Goal: Task Accomplishment & Management: Complete application form

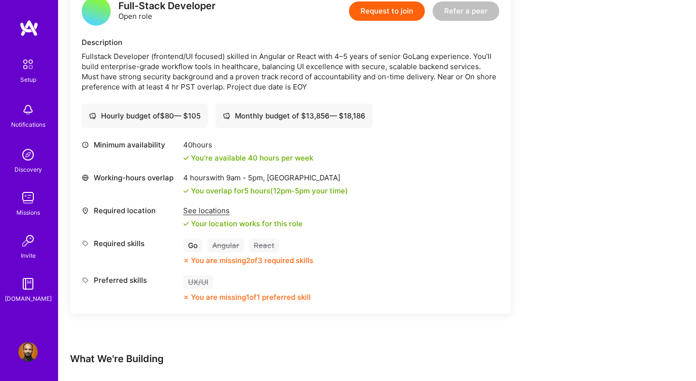
scroll to position [264, 0]
drag, startPoint x: 429, startPoint y: 54, endPoint x: 402, endPoint y: 55, distance: 27.1
click at [402, 55] on div "Fullstack Developer (frontend/UI focused) skilled in Angular or React with 4–5 …" at bounding box center [290, 71] width 417 height 41
copy div "GoLang"
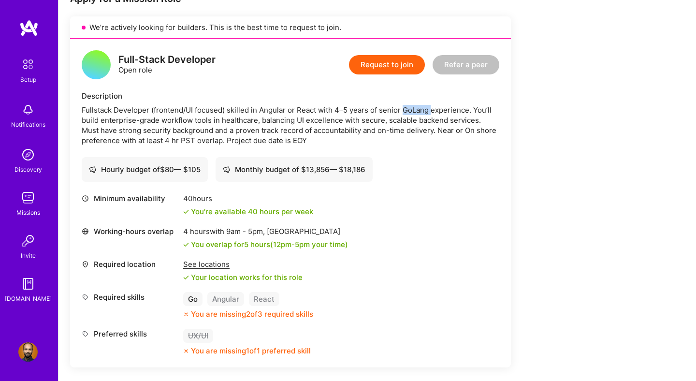
scroll to position [206, 0]
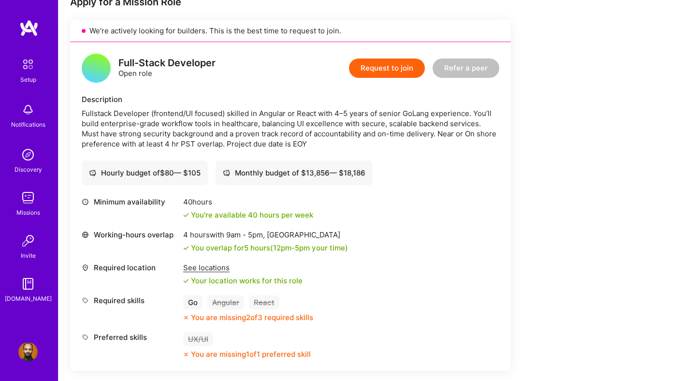
click at [273, 175] on div "Monthly budget of $ 13,856 — $ 18,186" at bounding box center [294, 173] width 143 height 10
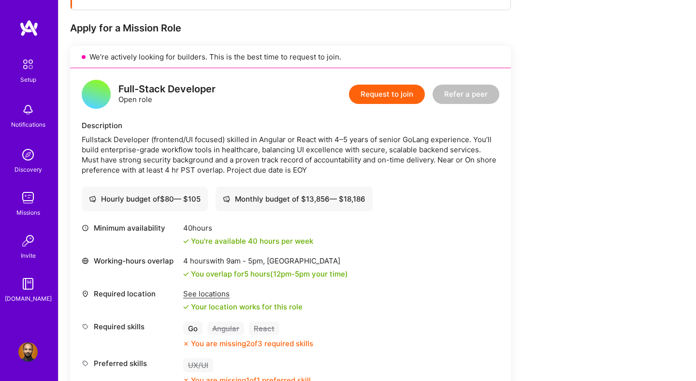
scroll to position [181, 0]
drag, startPoint x: 309, startPoint y: 168, endPoint x: 290, endPoint y: 168, distance: 18.8
click at [290, 168] on div "Fullstack Developer (frontend/UI focused) skilled in Angular or React with 4–5 …" at bounding box center [290, 154] width 417 height 41
copy div "EOY"
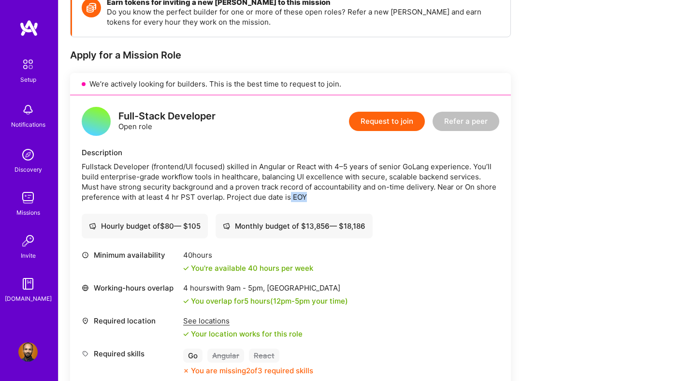
scroll to position [154, 0]
click at [383, 124] on button "Request to join" at bounding box center [387, 120] width 76 height 19
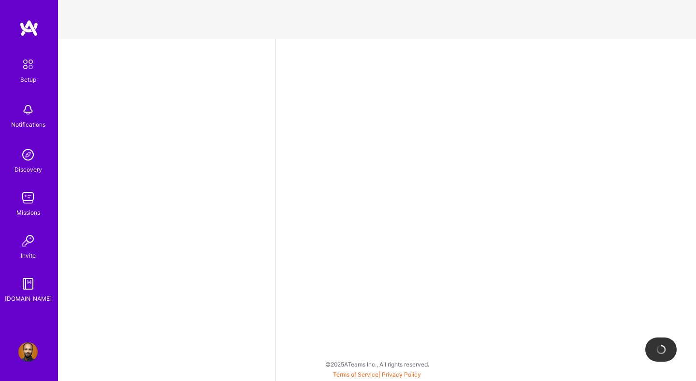
select select "US"
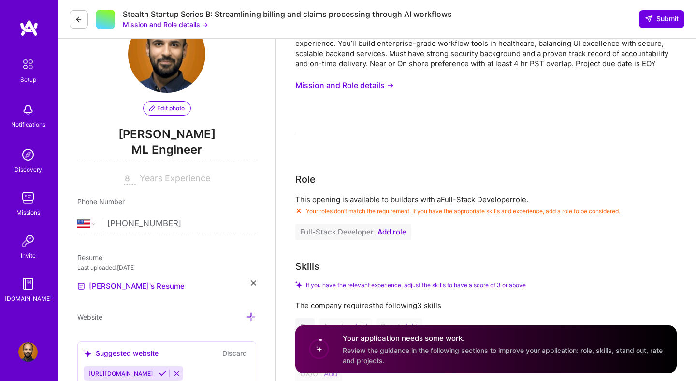
scroll to position [43, 0]
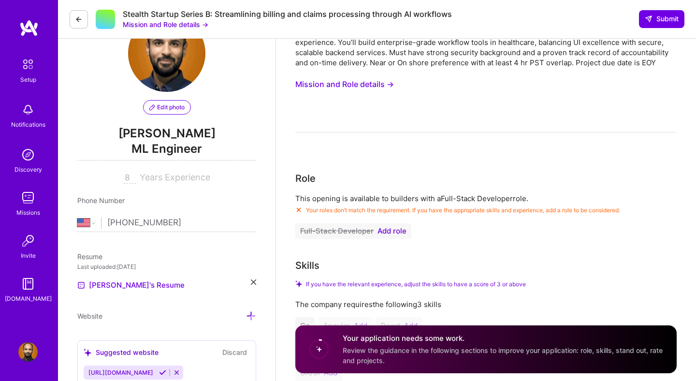
click at [394, 236] on button "Full-Stack Developer Add role" at bounding box center [353, 230] width 116 height 15
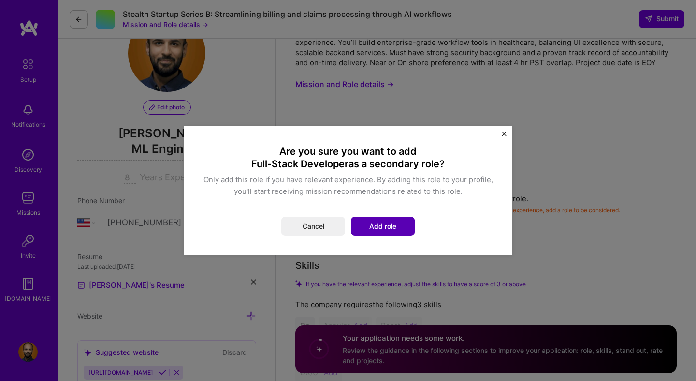
click at [398, 223] on button "Add role" at bounding box center [383, 225] width 64 height 19
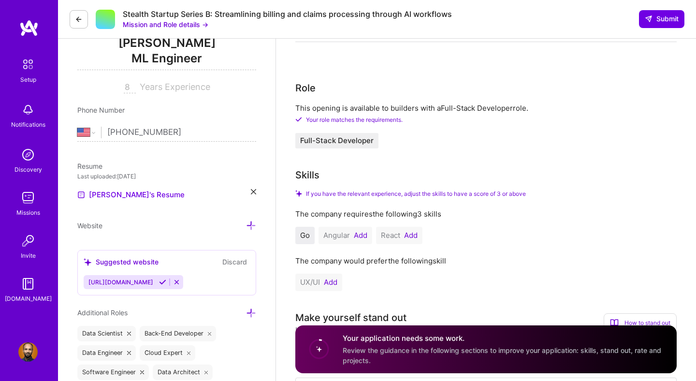
scroll to position [138, 0]
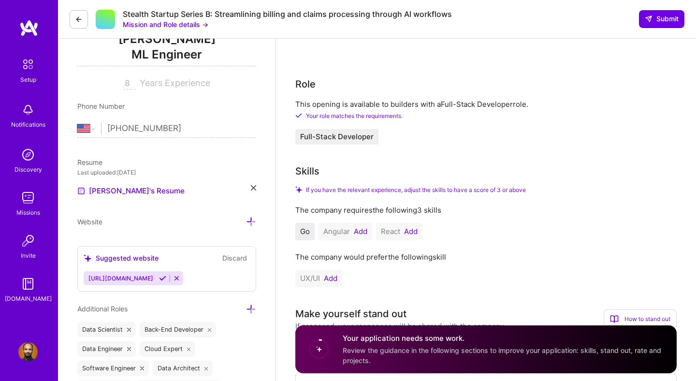
click at [358, 232] on button "Add" at bounding box center [361, 232] width 14 height 8
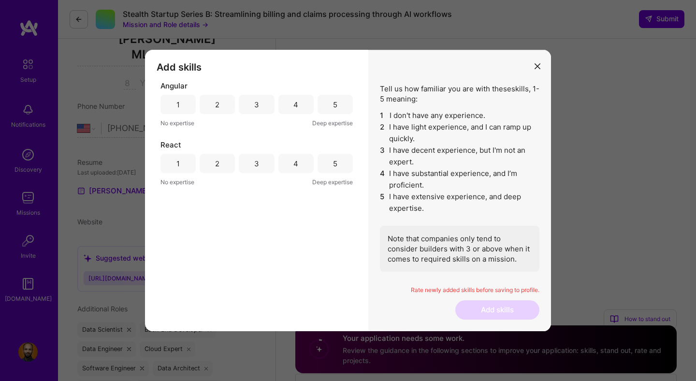
click at [343, 107] on div "5" at bounding box center [334, 104] width 35 height 19
click at [345, 158] on div "5" at bounding box center [334, 163] width 35 height 19
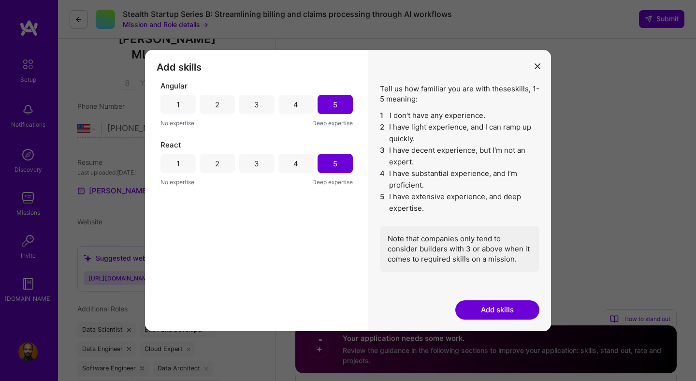
click at [344, 163] on div "5" at bounding box center [334, 163] width 35 height 19
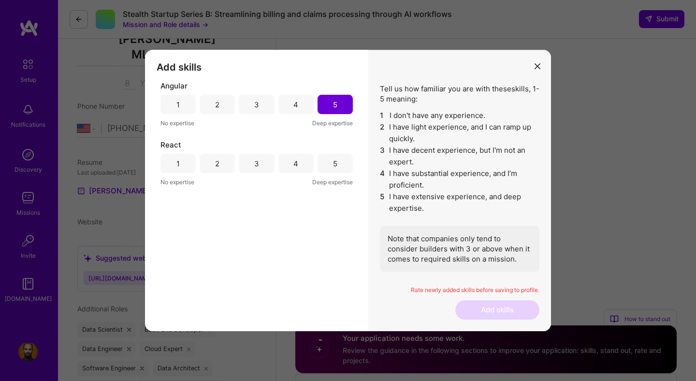
click at [268, 161] on div "3" at bounding box center [256, 163] width 35 height 19
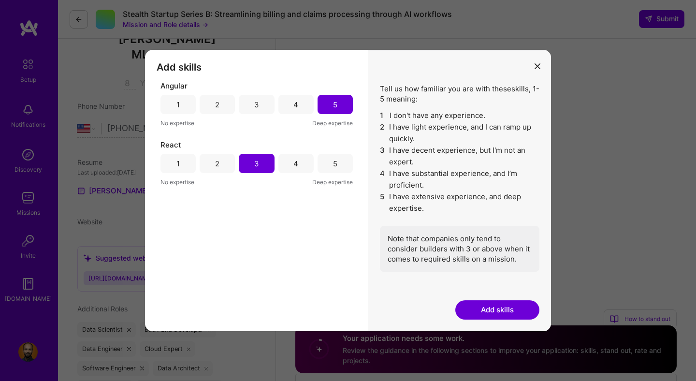
click at [302, 164] on div "4" at bounding box center [295, 163] width 35 height 19
click at [270, 161] on div "3" at bounding box center [256, 163] width 35 height 19
click at [286, 165] on div "4" at bounding box center [295, 163] width 35 height 19
click at [508, 315] on button "Add skills" at bounding box center [497, 309] width 84 height 19
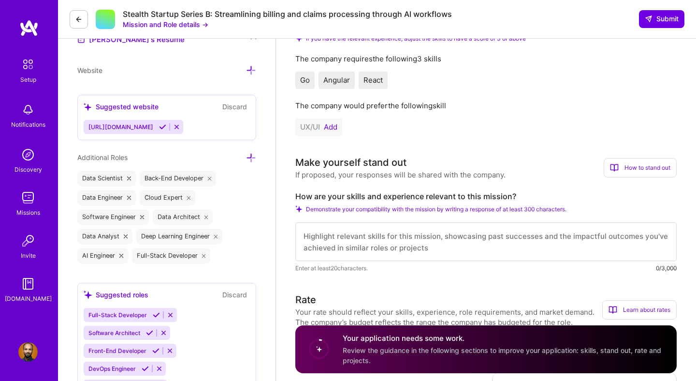
scroll to position [288, 0]
click at [352, 339] on h4 "Your application needs some work." at bounding box center [504, 338] width 322 height 10
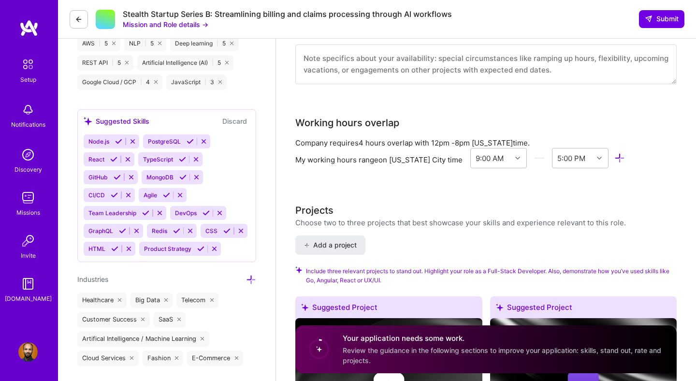
scroll to position [930, 0]
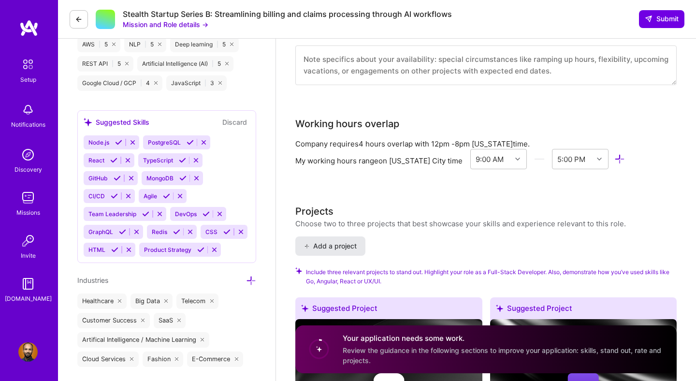
click at [340, 241] on span "Add a project" at bounding box center [330, 246] width 53 height 10
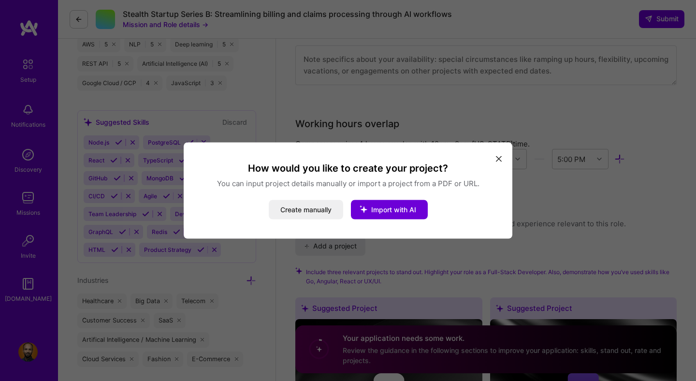
click at [496, 160] on icon "modal" at bounding box center [499, 159] width 6 height 6
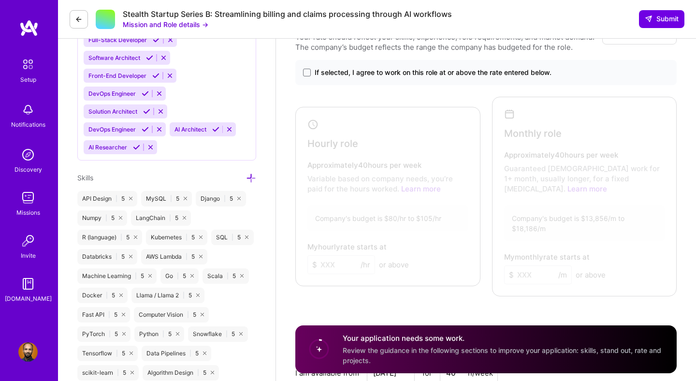
scroll to position [410, 0]
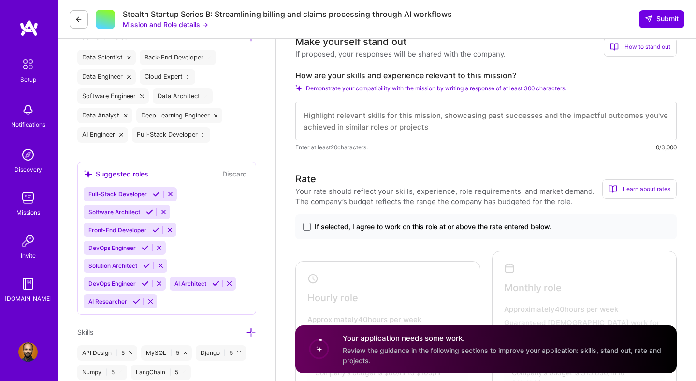
click at [331, 228] on span "If selected, I agree to work on this role at or above the rate entered below." at bounding box center [432, 227] width 237 height 10
click at [0, 0] on input "If selected, I agree to work on this role at or above the rate entered below." at bounding box center [0, 0] width 0 height 0
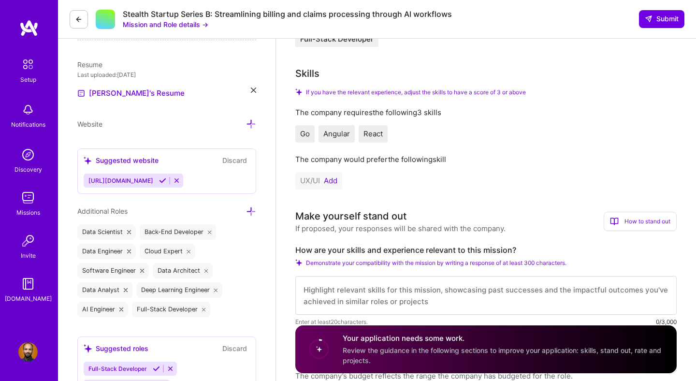
scroll to position [219, 0]
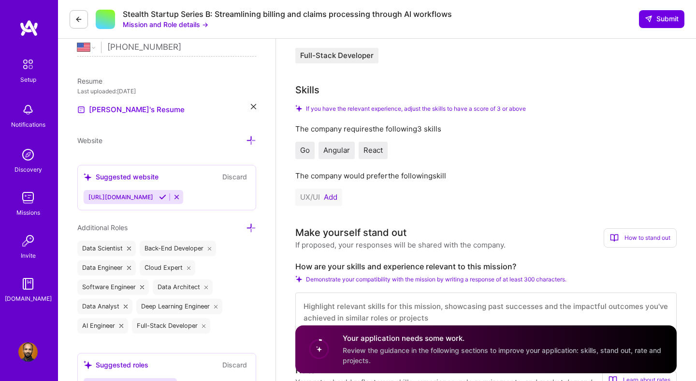
click at [336, 197] on button "Add" at bounding box center [331, 197] width 14 height 8
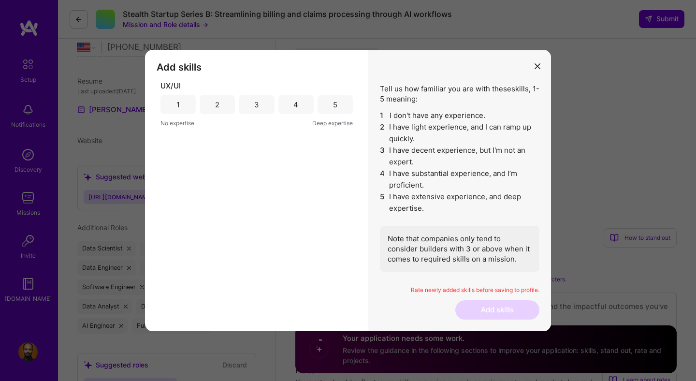
click at [336, 106] on div "5" at bounding box center [335, 105] width 4 height 10
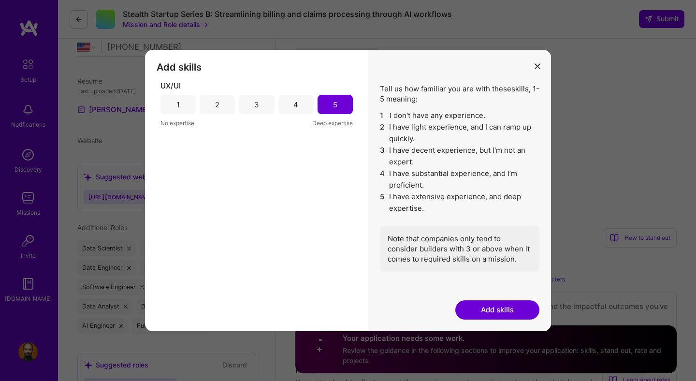
click at [496, 314] on button "Add skills" at bounding box center [497, 309] width 84 height 19
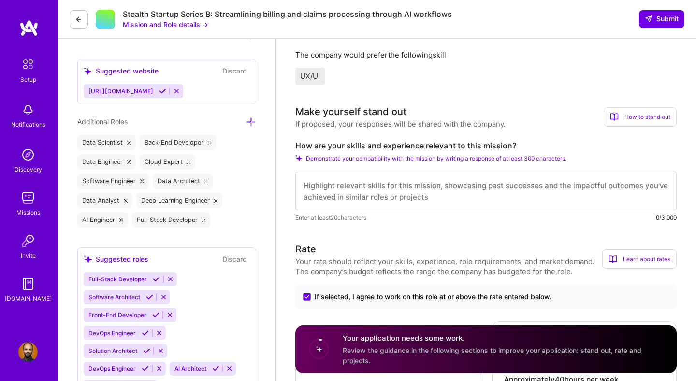
scroll to position [324, 0]
click at [414, 207] on textarea at bounding box center [485, 191] width 381 height 39
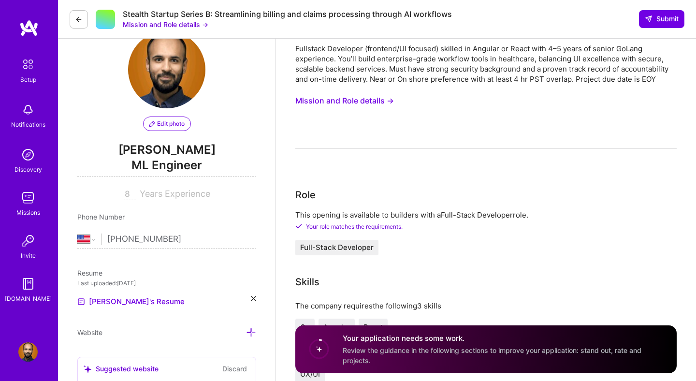
scroll to position [29, 0]
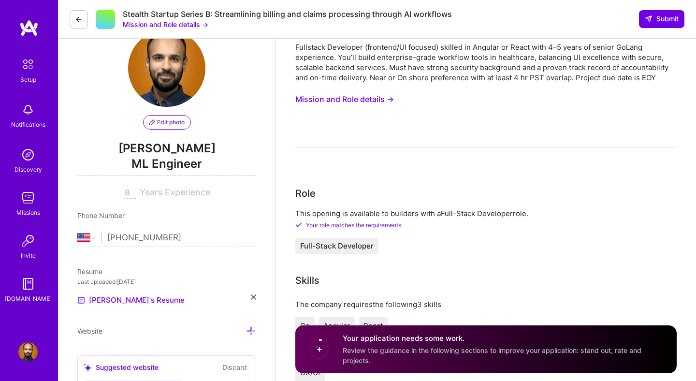
click at [184, 166] on span "ML Engineer" at bounding box center [166, 166] width 179 height 20
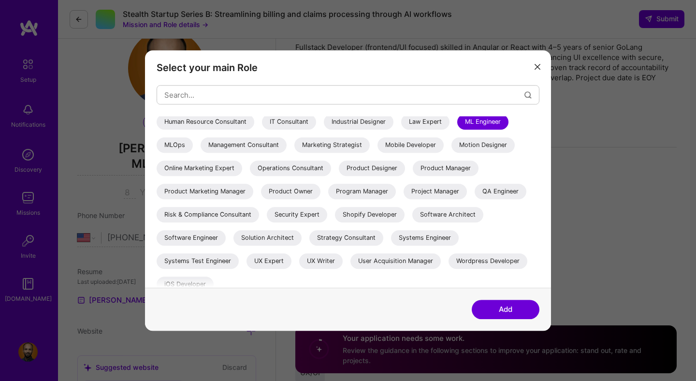
scroll to position [178, 0]
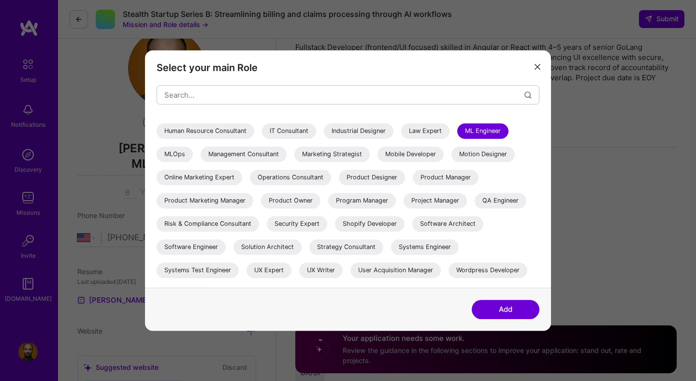
click at [387, 153] on div "AI Architect AI Engineer AI Product Manager AI Researcher Algorithms Engineer A…" at bounding box center [348, 121] width 383 height 367
click at [286, 153] on div "Management Consultant" at bounding box center [243, 153] width 86 height 15
click at [457, 139] on div "ML Engineer" at bounding box center [482, 130] width 51 height 15
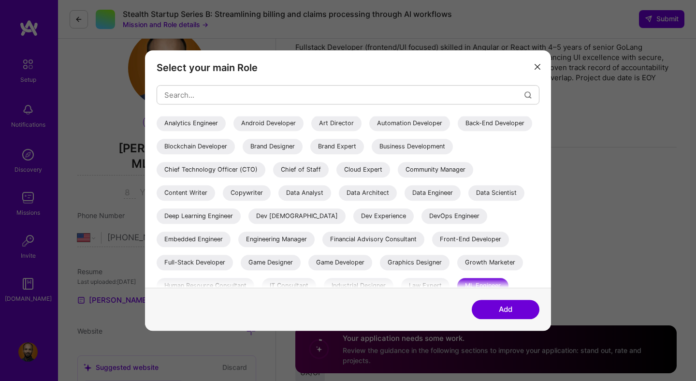
scroll to position [0, 0]
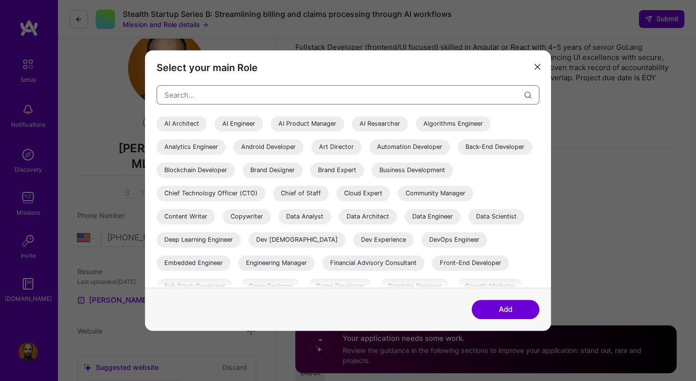
click at [301, 95] on input "modal" at bounding box center [344, 95] width 360 height 25
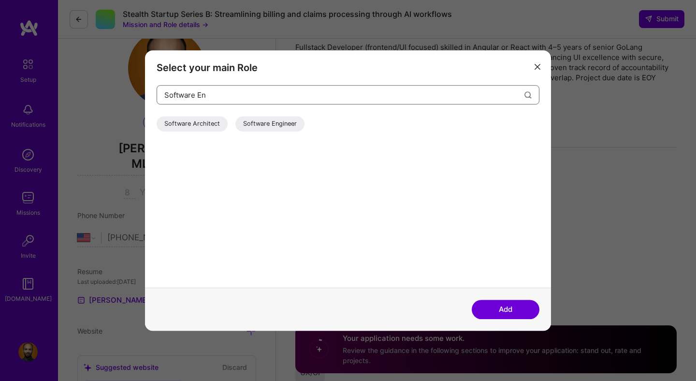
type input "Software En"
click at [267, 128] on div "Software Engineer" at bounding box center [269, 123] width 69 height 15
click at [500, 311] on button "Add" at bounding box center [505, 309] width 68 height 19
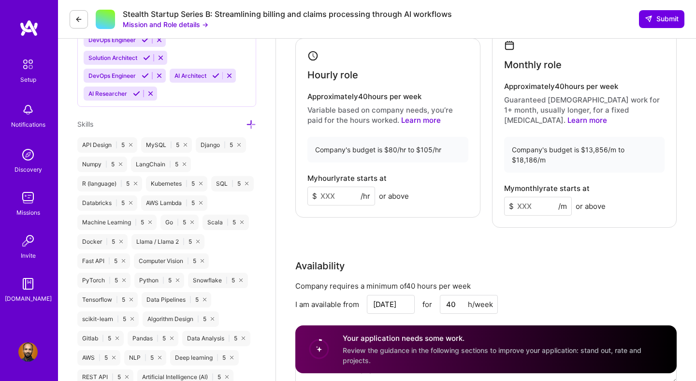
click at [338, 194] on input at bounding box center [341, 195] width 68 height 19
click at [390, 218] on div "Rate Your rate should reflect your skills, experience, role requirements, and m…" at bounding box center [485, 172] width 381 height 446
click at [342, 189] on input at bounding box center [341, 195] width 68 height 19
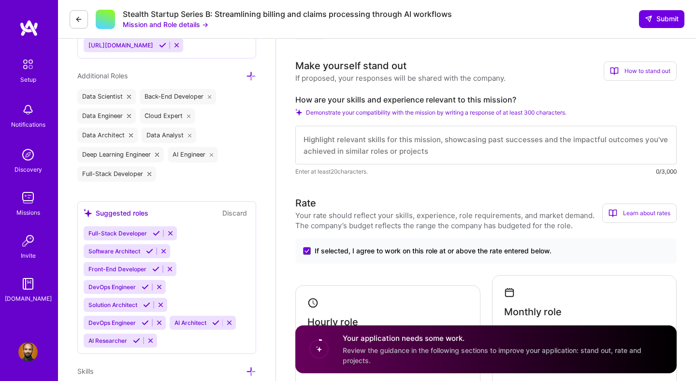
click at [357, 140] on textarea at bounding box center [485, 145] width 381 height 39
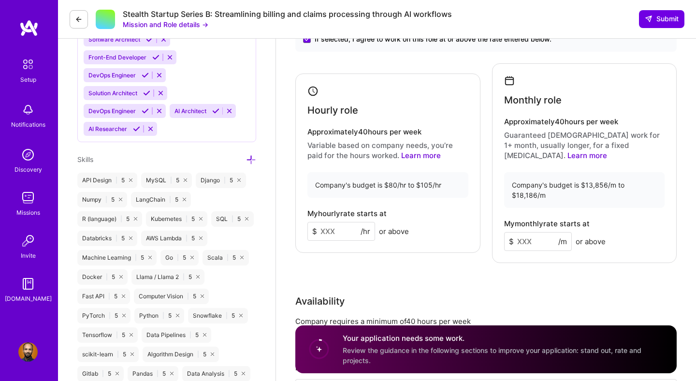
scroll to position [584, 0]
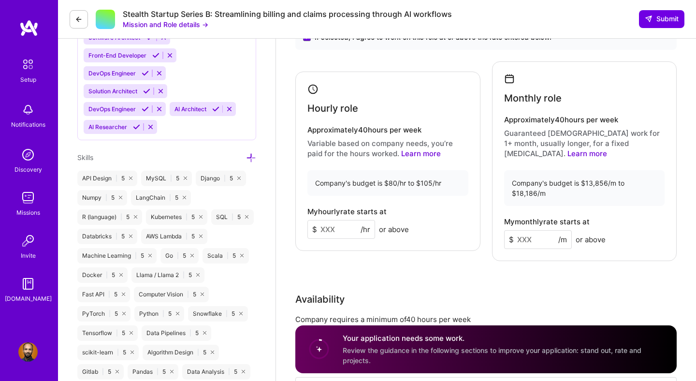
click at [329, 224] on input at bounding box center [341, 229] width 68 height 19
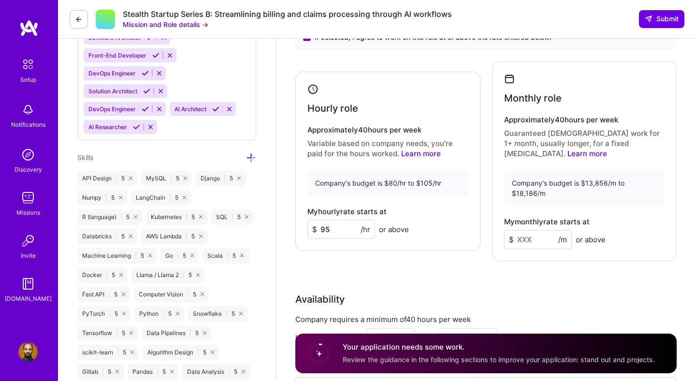
type input "95"
click at [430, 249] on div "Hourly role Approximately 40 hours per week Variable based on company needs, yo…" at bounding box center [485, 161] width 381 height 200
click at [528, 230] on input at bounding box center [538, 239] width 68 height 19
type input "15"
click at [330, 230] on input "95" at bounding box center [341, 229] width 68 height 19
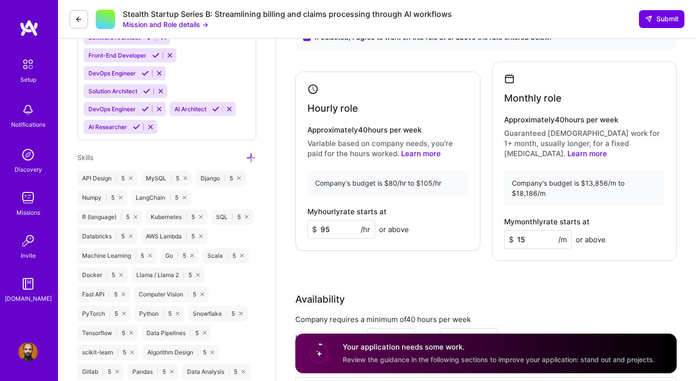
type input "9"
type input "1"
type input "100"
click at [527, 230] on input "15" at bounding box center [538, 239] width 68 height 19
type input "16000"
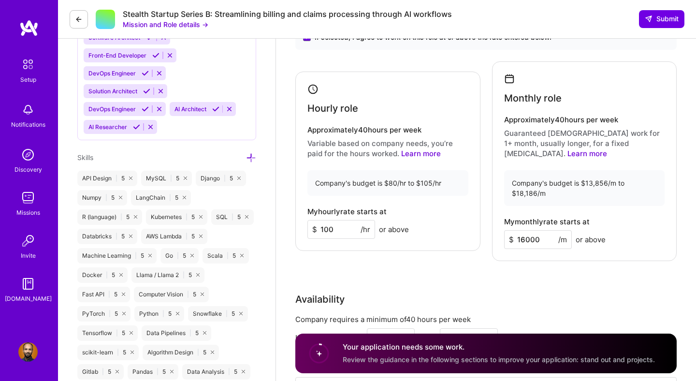
click at [520, 267] on div "Rate Your rate should reflect your skills, experience, role requirements, and m…" at bounding box center [485, 205] width 381 height 446
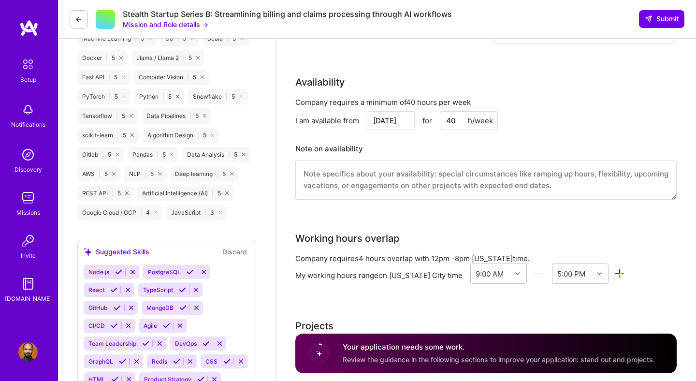
scroll to position [800, 0]
click at [457, 174] on textarea at bounding box center [485, 180] width 381 height 40
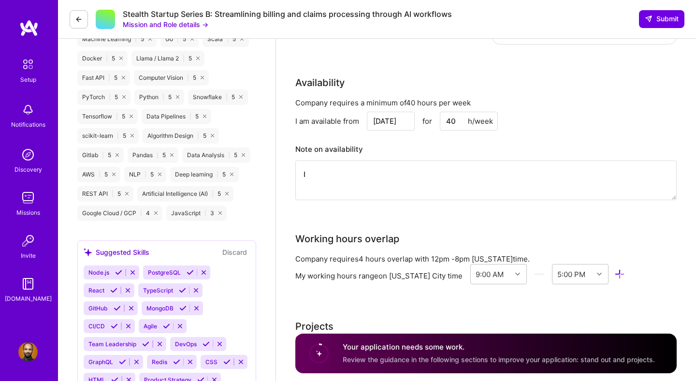
type textarea "I"
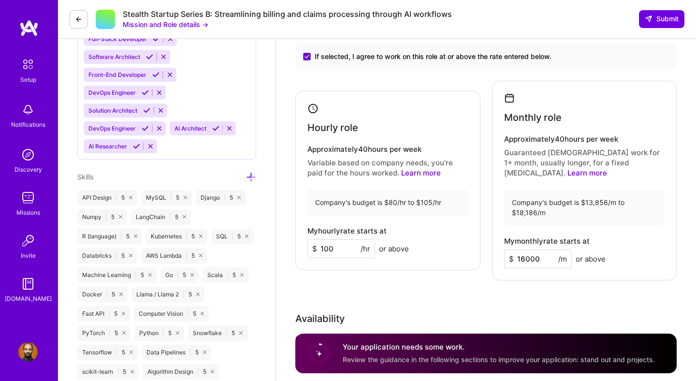
scroll to position [565, 0]
click at [255, 173] on icon at bounding box center [251, 176] width 10 height 10
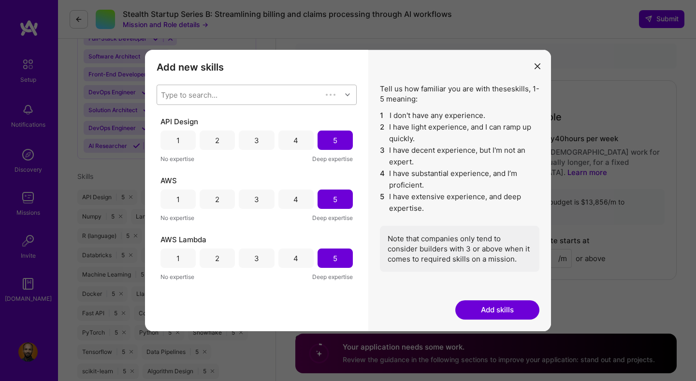
click at [283, 93] on div "Type to search..." at bounding box center [239, 94] width 165 height 19
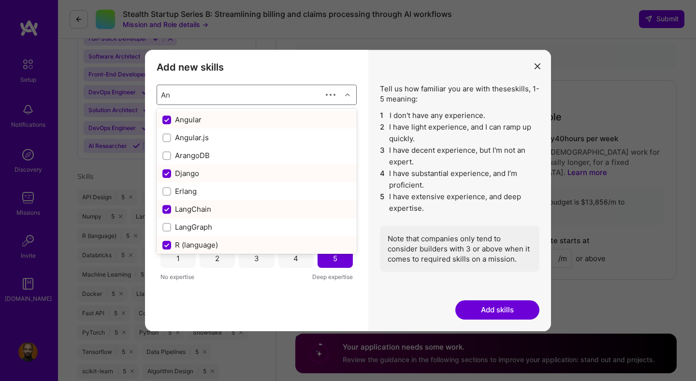
type input "A"
checkbox input "false"
checkbox input "true"
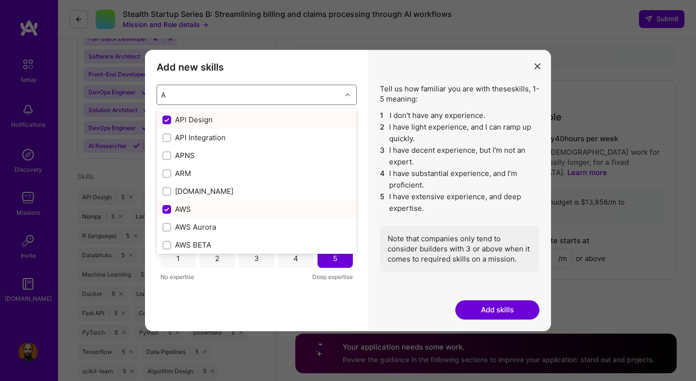
checkbox input "false"
checkbox input "true"
checkbox input "false"
checkbox input "true"
checkbox input "false"
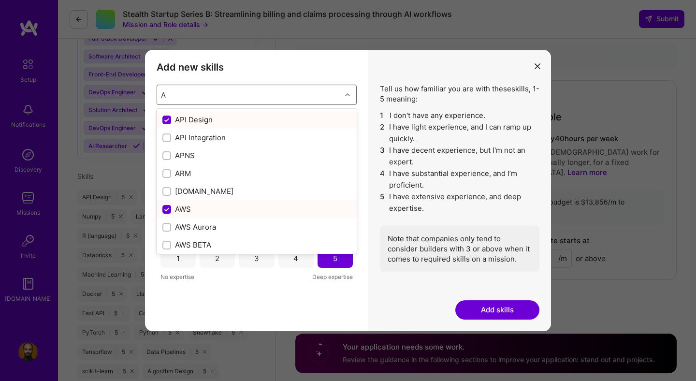
checkbox input "true"
checkbox input "false"
checkbox input "true"
checkbox input "false"
checkbox input "true"
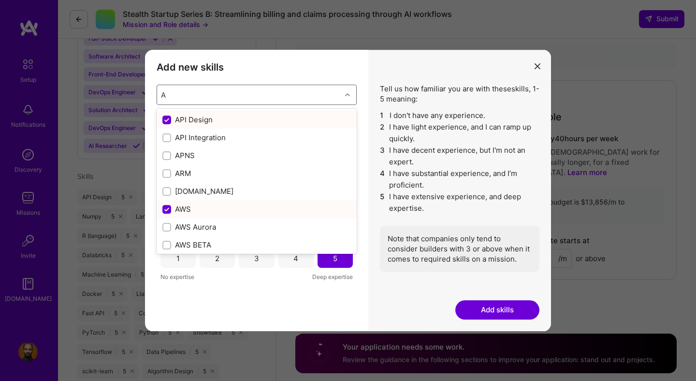
checkbox input "false"
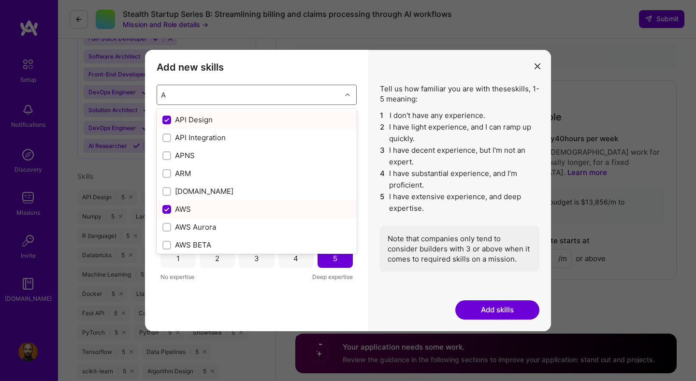
checkbox input "true"
checkbox input "false"
checkbox input "true"
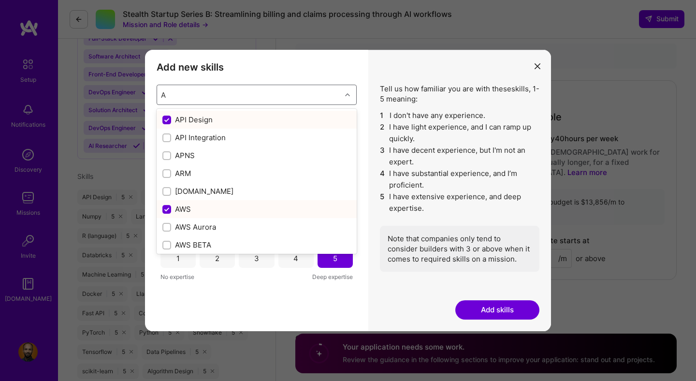
checkbox input "false"
checkbox input "true"
checkbox input "false"
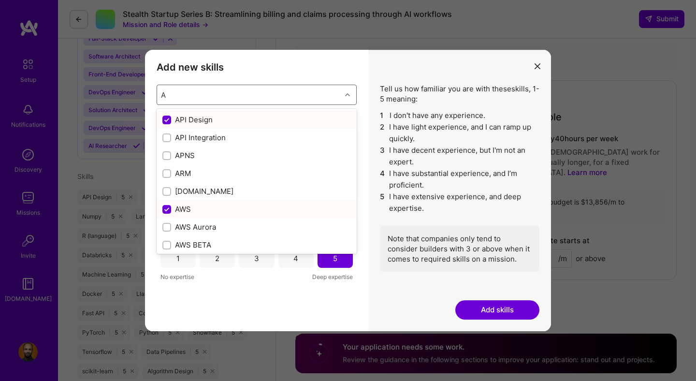
checkbox input "false"
checkbox input "true"
checkbox input "false"
checkbox input "true"
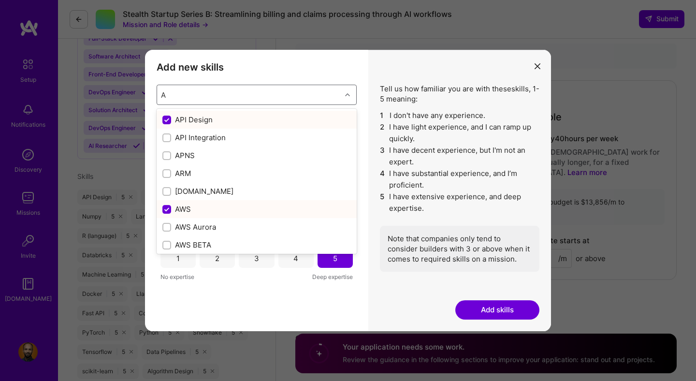
checkbox input "false"
checkbox input "true"
checkbox input "false"
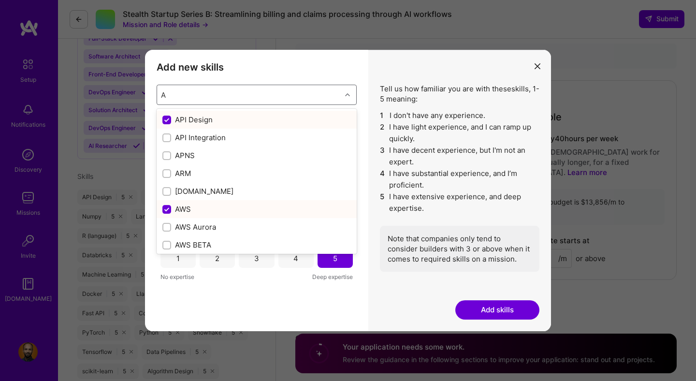
checkbox input "false"
checkbox input "true"
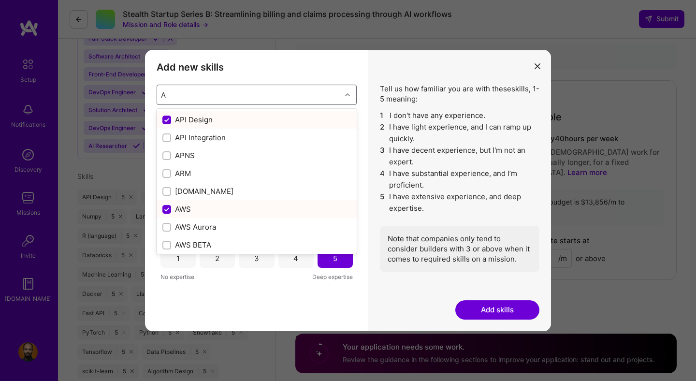
checkbox input "true"
checkbox input "false"
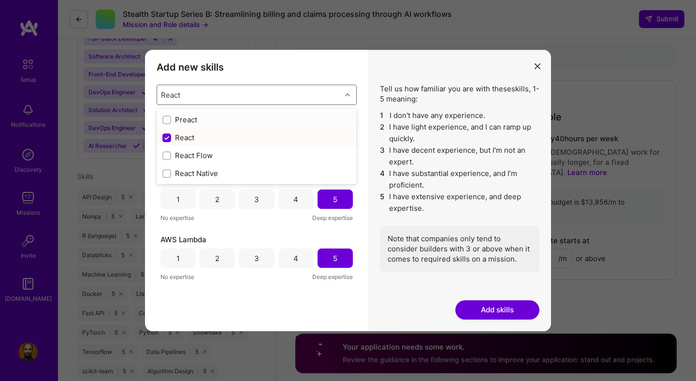
type input "React"
click at [534, 65] on icon "modal" at bounding box center [537, 66] width 6 height 6
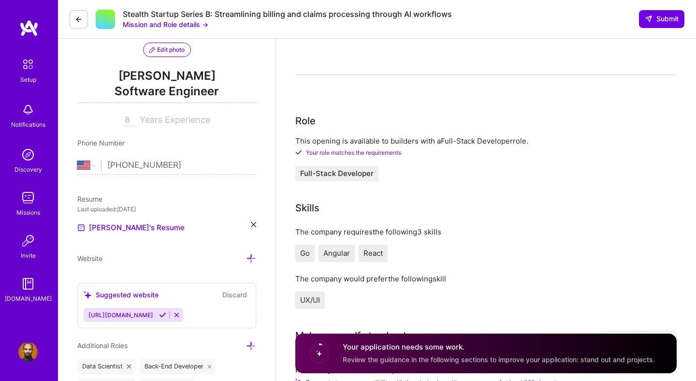
scroll to position [99, 0]
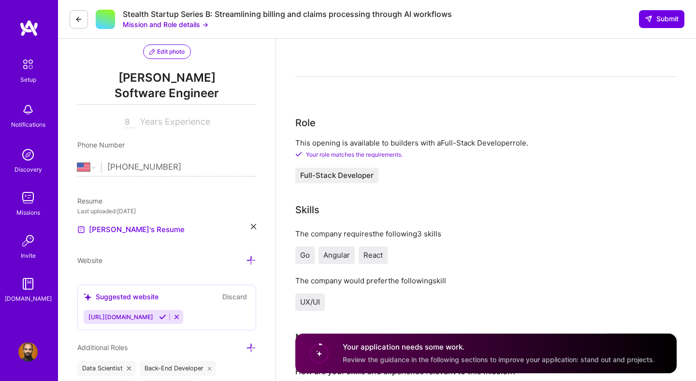
click at [252, 226] on icon at bounding box center [253, 226] width 5 height 5
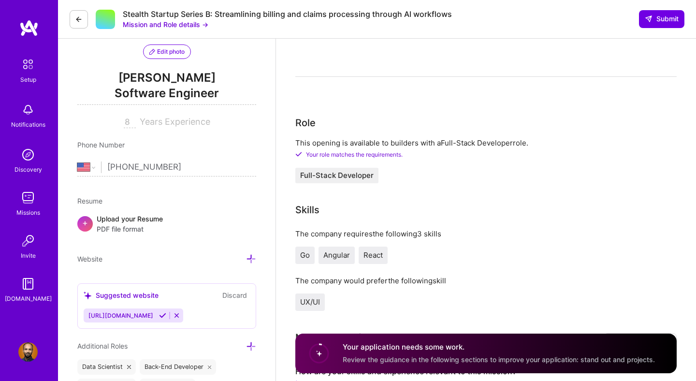
click at [128, 227] on span "PDF file format" at bounding box center [130, 229] width 66 height 10
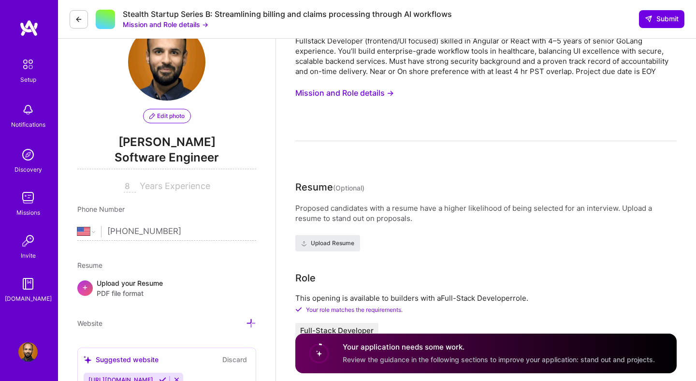
scroll to position [42, 0]
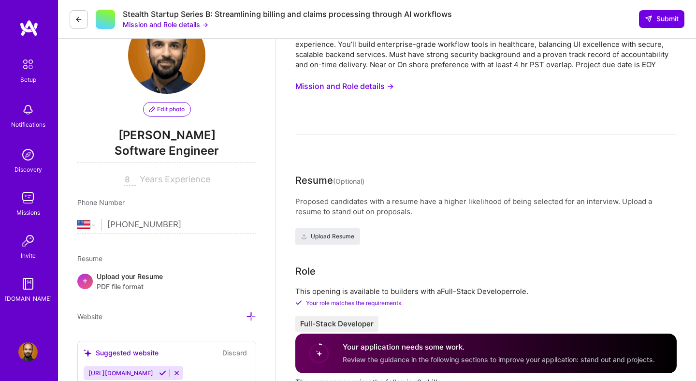
click at [131, 283] on span "PDF file format" at bounding box center [130, 286] width 66 height 10
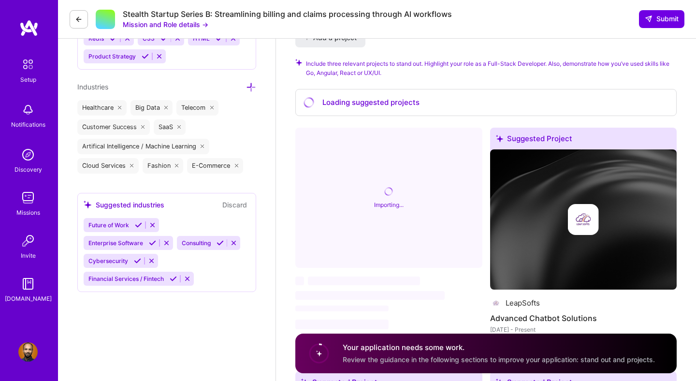
scroll to position [1124, 0]
click at [252, 82] on icon at bounding box center [251, 87] width 10 height 10
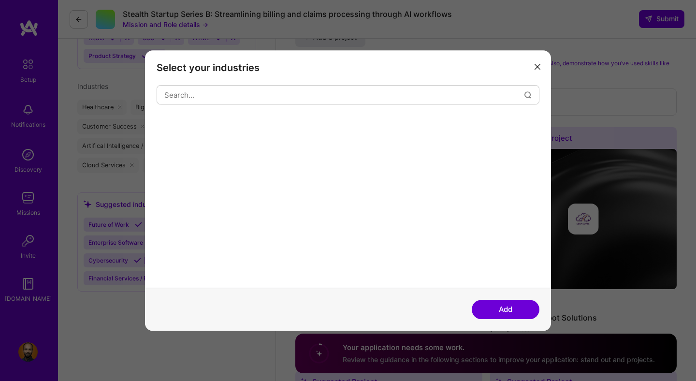
click at [537, 65] on icon "modal" at bounding box center [537, 67] width 6 height 6
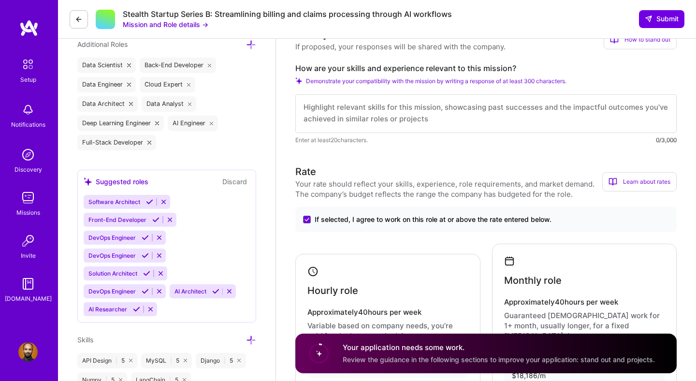
scroll to position [0, 0]
click at [389, 119] on textarea at bounding box center [485, 113] width 381 height 39
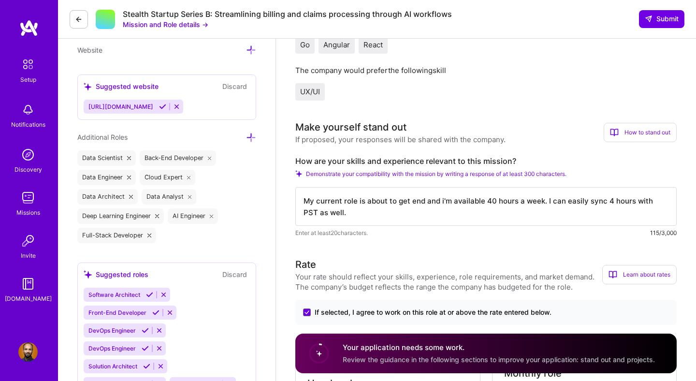
scroll to position [1, 0]
click at [608, 202] on textarea "My current role is about to get end and i'm available 40 hours a week. I can ea…" at bounding box center [485, 206] width 381 height 39
type textarea "My current role is about to get end and i'm available 40 hours a week. I can ea…"
click at [444, 211] on textarea "My current role is about to get end and i'm available 40 hours a week. I can ea…" at bounding box center [485, 206] width 381 height 39
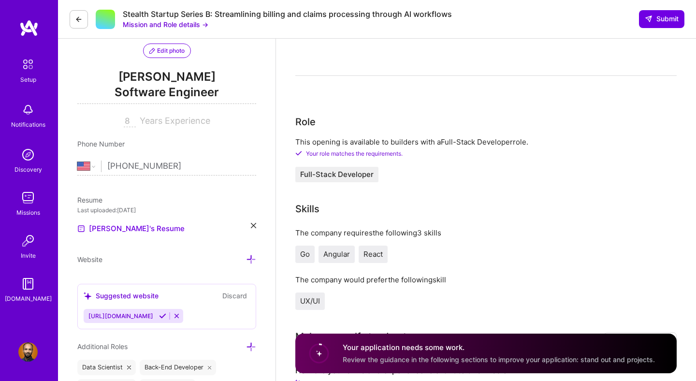
scroll to position [109, 0]
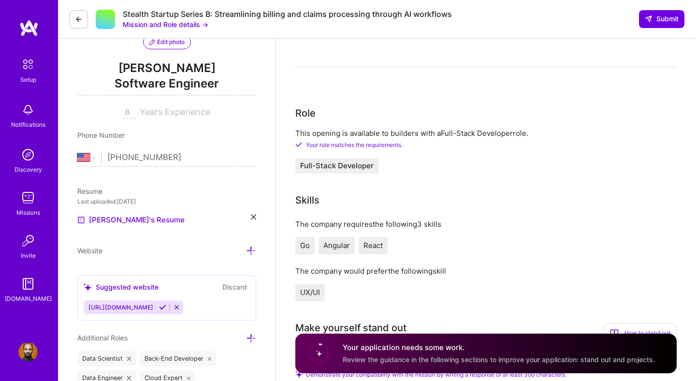
click at [333, 246] on span "Angular" at bounding box center [336, 245] width 27 height 9
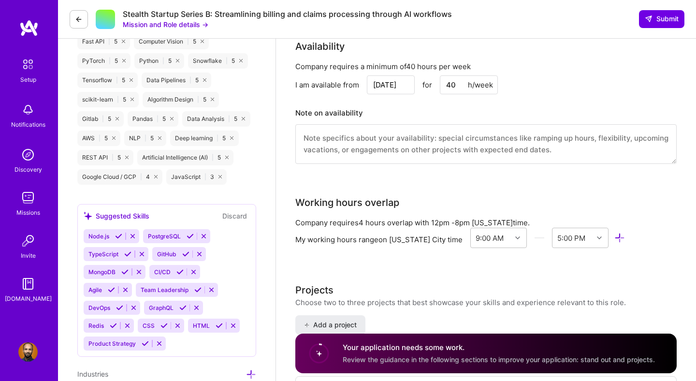
scroll to position [842, 0]
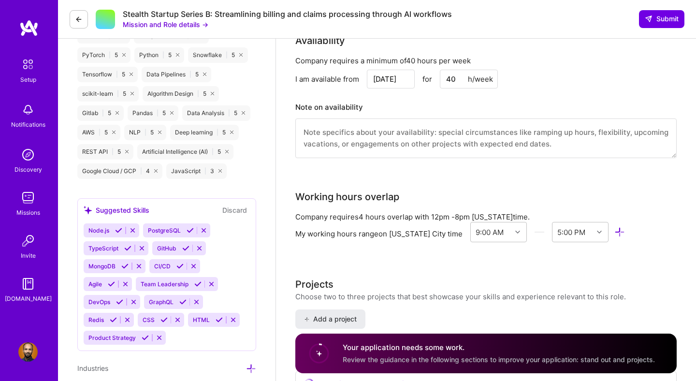
click at [368, 136] on textarea at bounding box center [485, 138] width 381 height 40
paste textarea "My current role is about to get end and i'm available 40 hours a week. I can ea…"
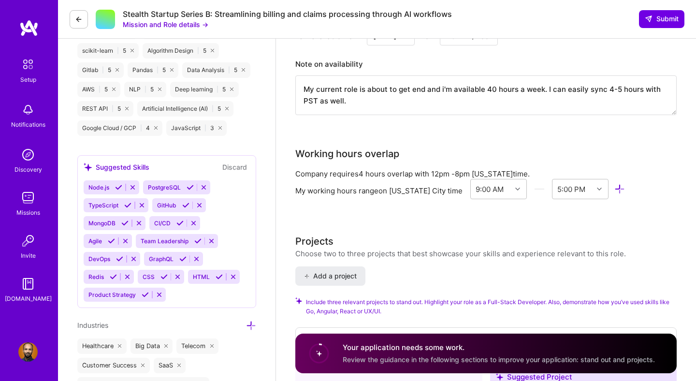
scroll to position [886, 0]
type textarea "My current role is about to get end and i'm available 40 hours a week. I can ea…"
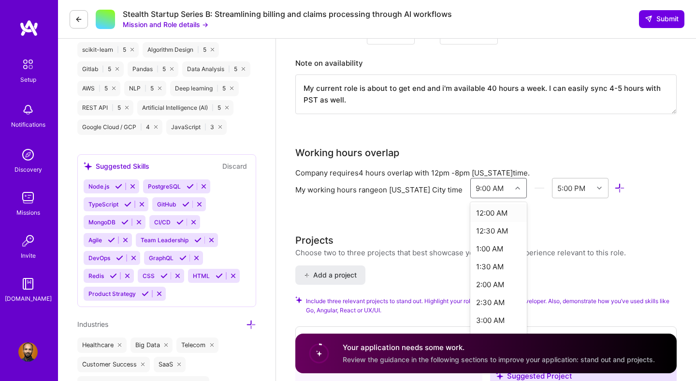
click at [490, 178] on div "9:00 AM" at bounding box center [491, 187] width 41 height 19
click at [493, 178] on div "9:00 AM" at bounding box center [491, 187] width 41 height 19
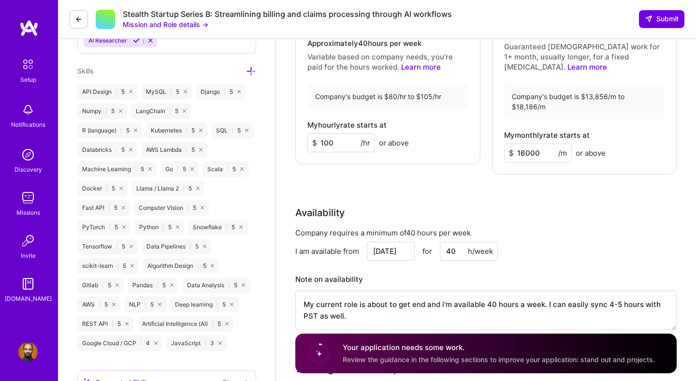
scroll to position [663, 0]
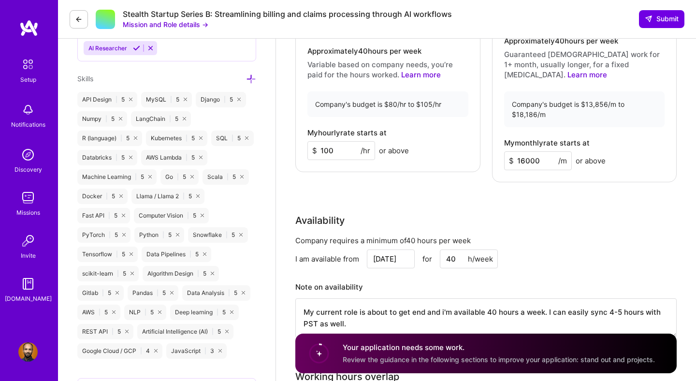
click at [251, 76] on icon at bounding box center [251, 79] width 10 height 10
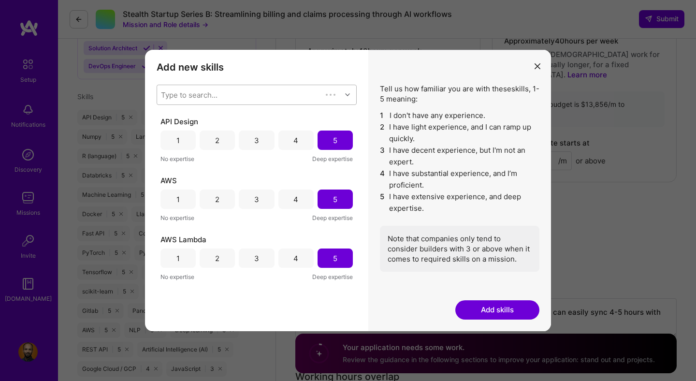
click at [255, 89] on div "Type to search..." at bounding box center [239, 94] width 165 height 19
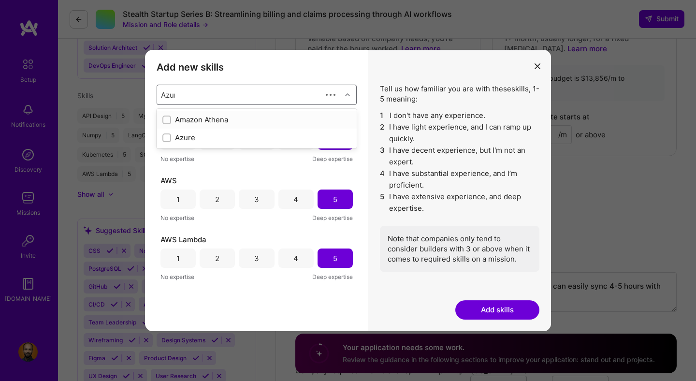
type input "Azure"
click at [216, 117] on div "Azure" at bounding box center [256, 119] width 188 height 10
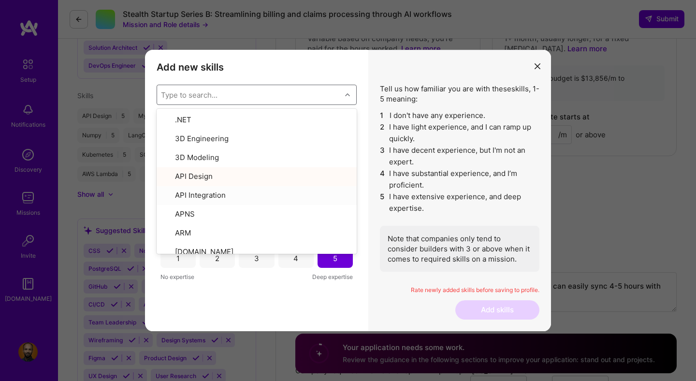
click at [372, 100] on div "Tell us how familiar you are with these skills , 1-5 meaning: 1 I don't have an…" at bounding box center [459, 190] width 183 height 281
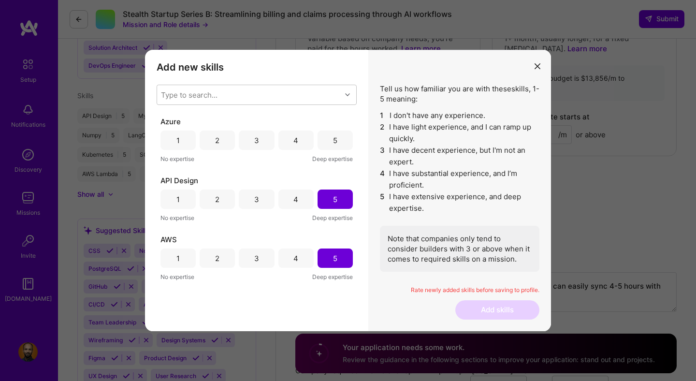
click at [336, 136] on div "5" at bounding box center [334, 139] width 35 height 19
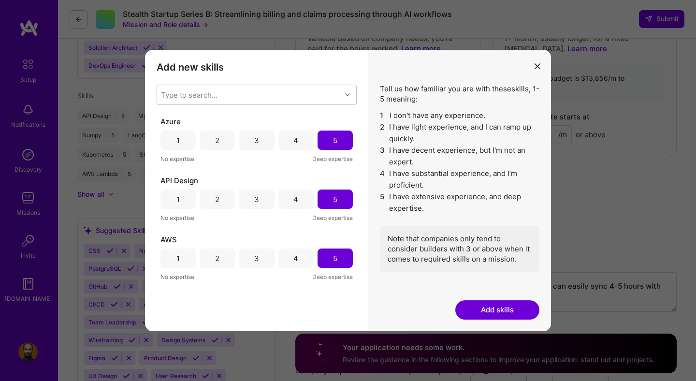
click at [502, 312] on button "Add skills" at bounding box center [497, 309] width 84 height 19
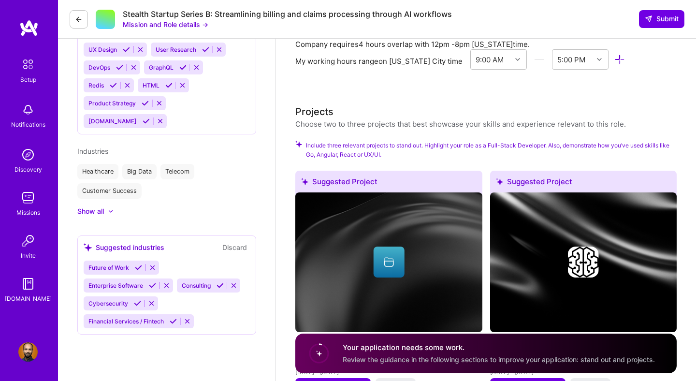
scroll to position [888, 0]
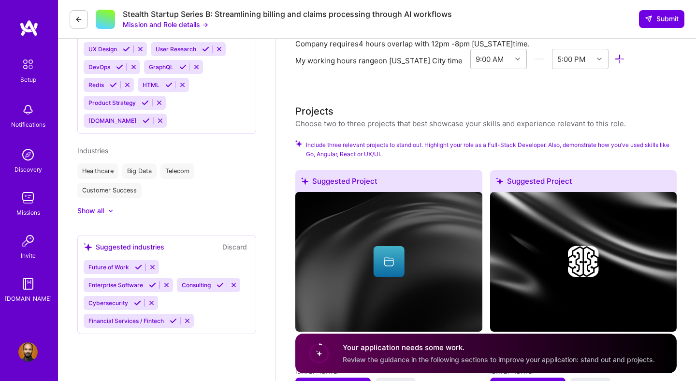
click at [392, 355] on div "Your application needs some work. Review the guidance in the following sections…" at bounding box center [499, 353] width 312 height 22
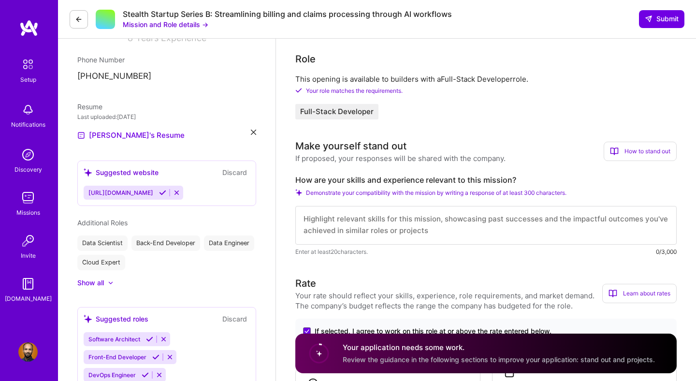
scroll to position [0, 0]
click at [412, 234] on textarea at bounding box center [485, 225] width 381 height 39
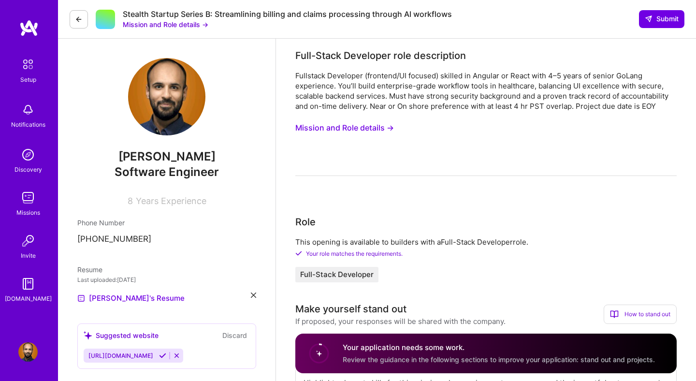
click at [196, 23] on button "Mission and Role details →" at bounding box center [166, 24] width 86 height 10
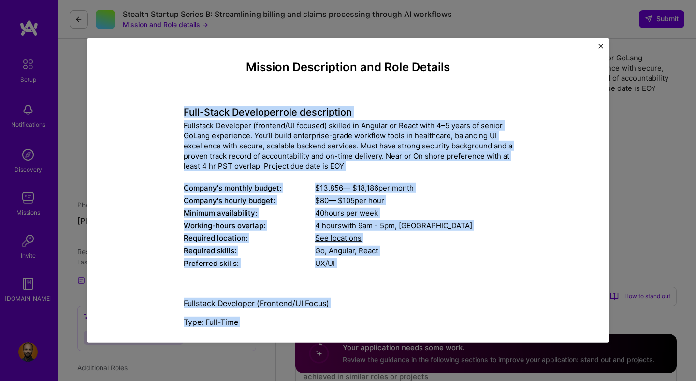
drag, startPoint x: 228, startPoint y: 315, endPoint x: 176, endPoint y: 93, distance: 228.8
copy div "Lore-Ipsum Dolorsita cons adipiscinge Seddoeius Temporinc (utlabore/ET dolorem)…"
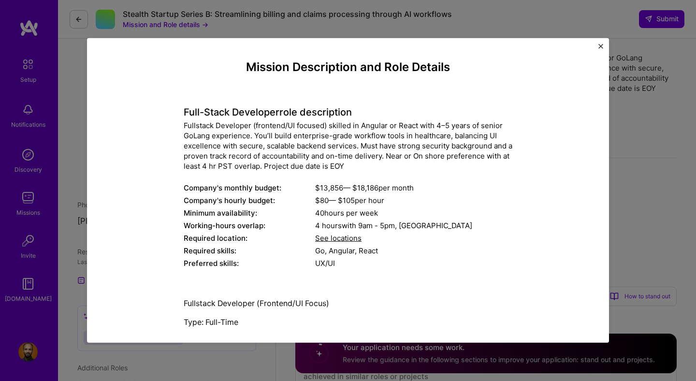
click at [621, 168] on div "Mission Description and Role Details Full-Stack Developer role description Full…" at bounding box center [348, 190] width 696 height 381
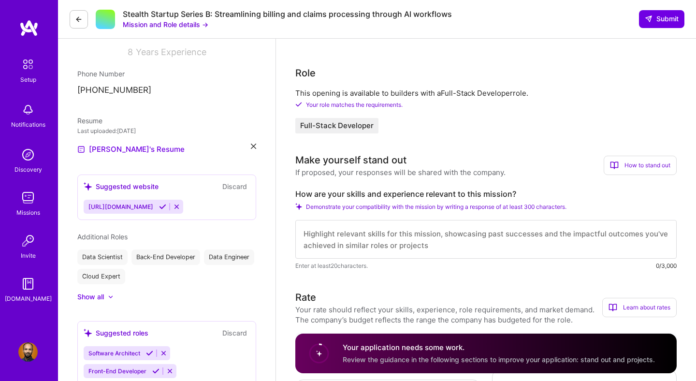
scroll to position [150, 0]
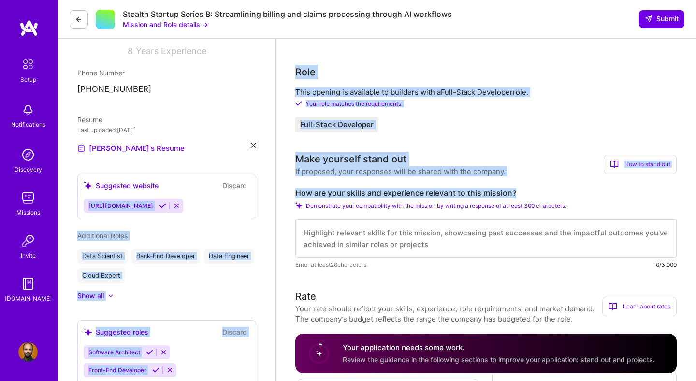
drag, startPoint x: 526, startPoint y: 192, endPoint x: 272, endPoint y: 191, distance: 253.1
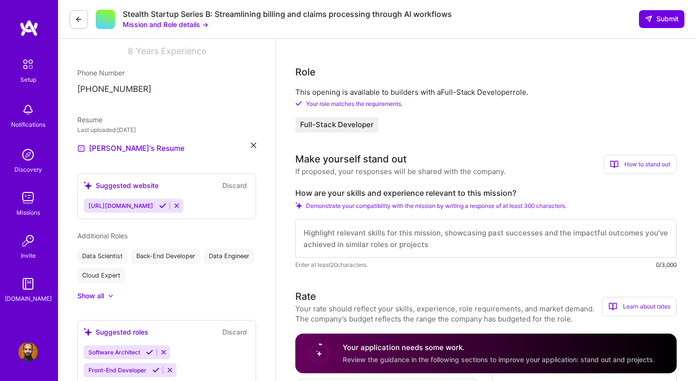
click at [500, 181] on div "Make yourself stand out If proposed, your responses will be shared with the com…" at bounding box center [485, 211] width 381 height 118
drag, startPoint x: 524, startPoint y: 192, endPoint x: 295, endPoint y: 191, distance: 228.5
click at [295, 191] on label "How are your skills and experience relevant to this mission?" at bounding box center [485, 193] width 381 height 10
copy label "How are your skills and experience relevant to this mission?"
click at [369, 233] on textarea at bounding box center [485, 238] width 381 height 39
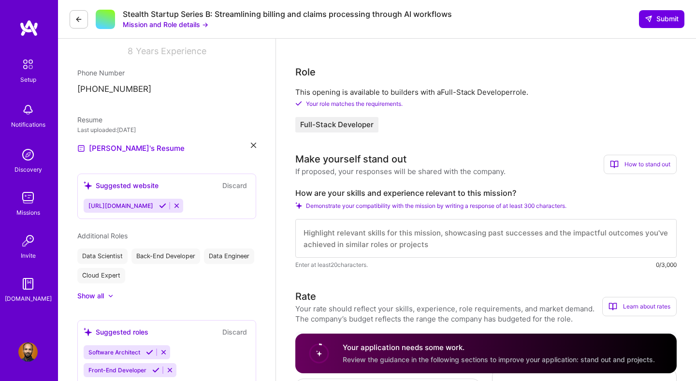
paste textarea "Lo ipsumdolor si ametco adipisc elit sedd eius’t incididuntut. L etdol magn 2 a…"
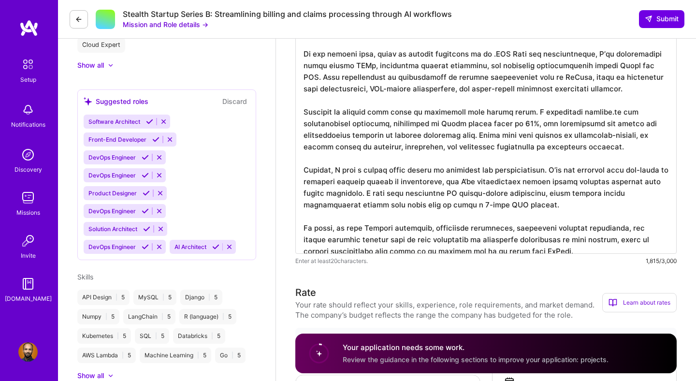
scroll to position [0, 0]
drag, startPoint x: 542, startPoint y: 245, endPoint x: 586, endPoint y: 232, distance: 46.5
click at [586, 232] on textarea at bounding box center [485, 112] width 381 height 282
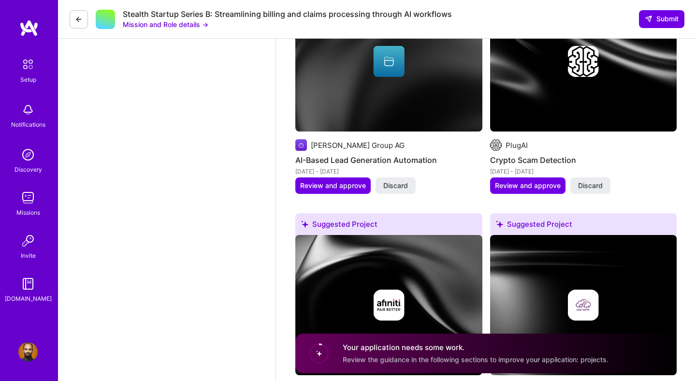
scroll to position [1303, 0]
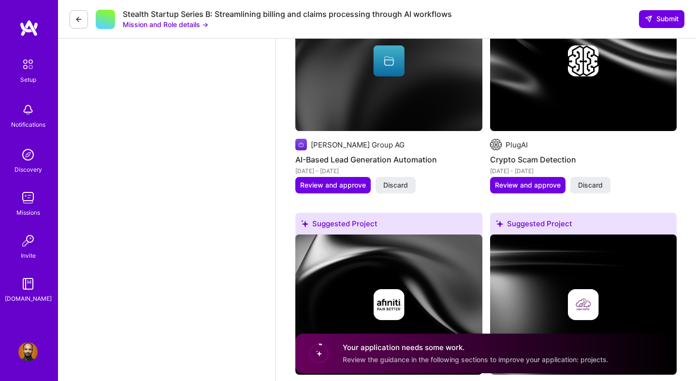
type textarea "Lo ipsumdolor si ametco adipisc elit sedd eius’t incididuntut. L etdol magn 2 a…"
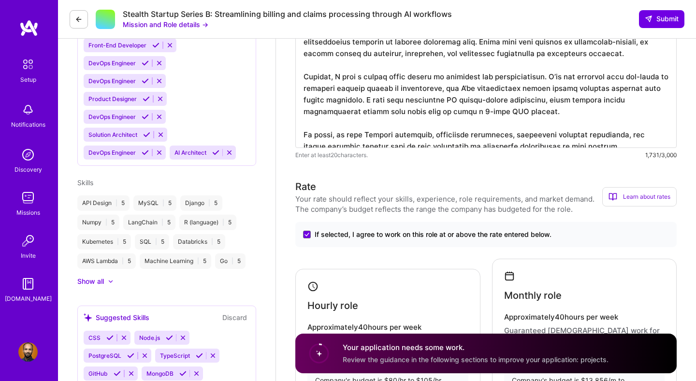
scroll to position [0, 0]
click at [74, 19] on button at bounding box center [79, 19] width 18 height 18
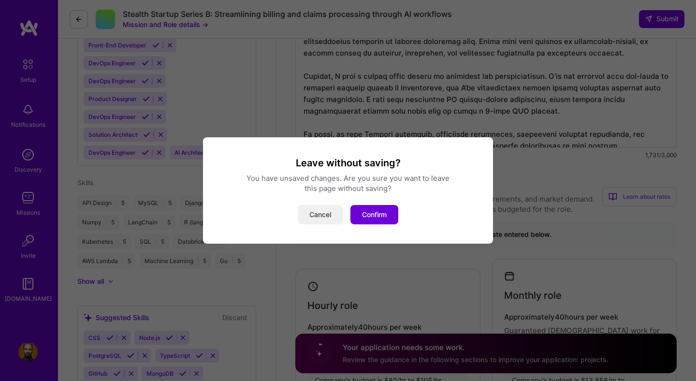
click at [317, 214] on button "Cancel" at bounding box center [320, 214] width 45 height 19
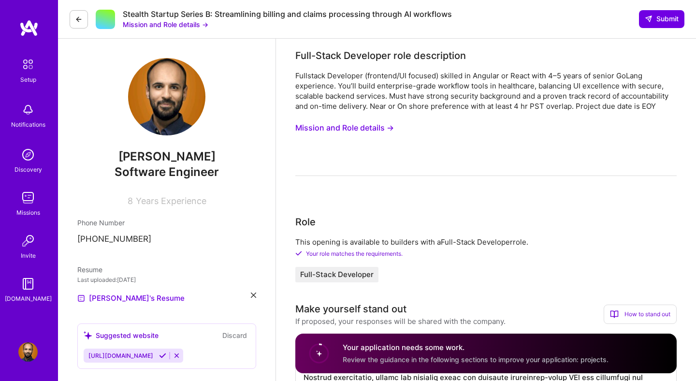
scroll to position [3, 0]
